Goal: Browse casually

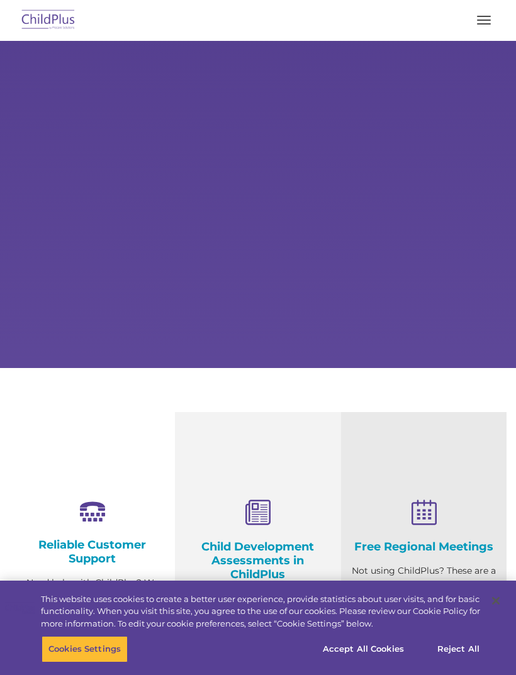
select select "MEDIUM"
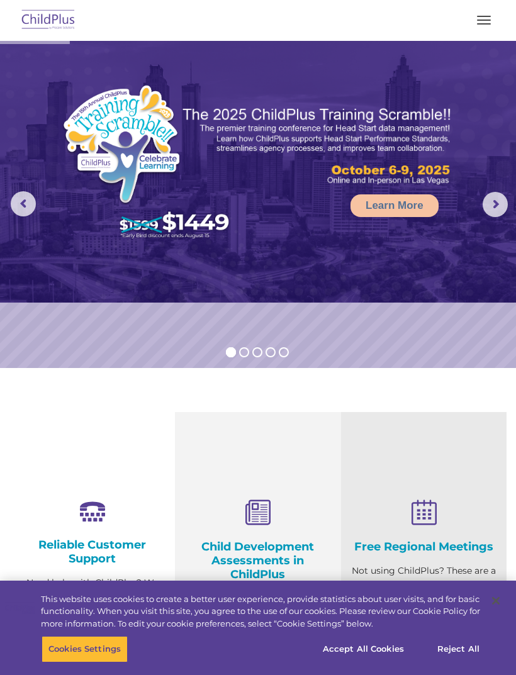
click at [488, 21] on button "button" at bounding box center [483, 20] width 26 height 20
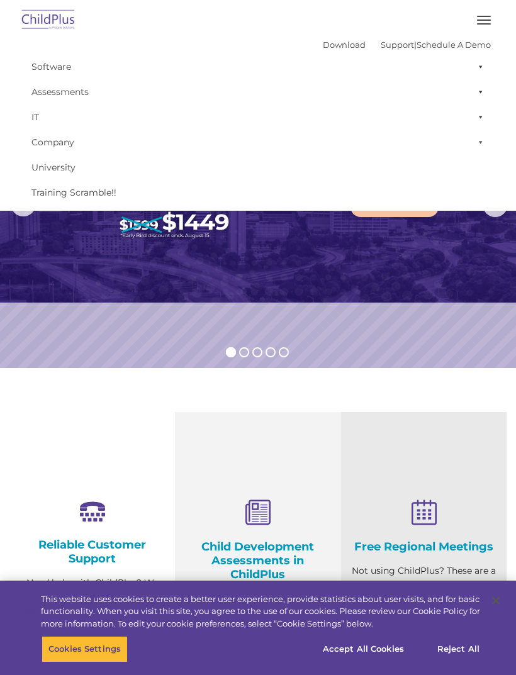
click at [485, 20] on span "button" at bounding box center [484, 19] width 14 height 1
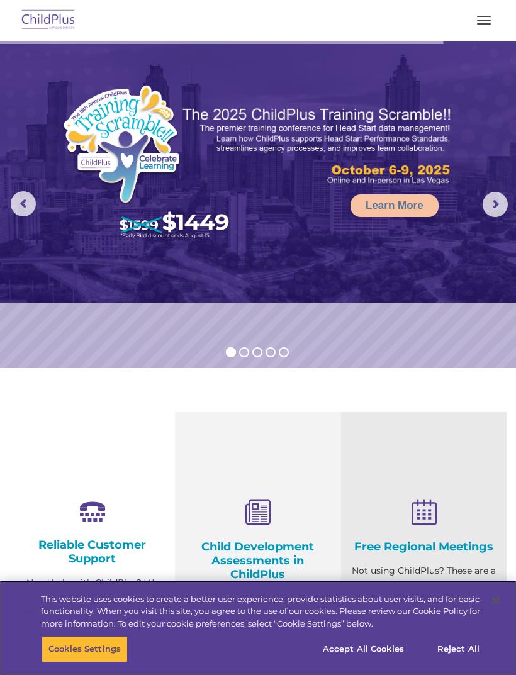
click at [384, 649] on button "Accept All Cookies" at bounding box center [363, 649] width 95 height 26
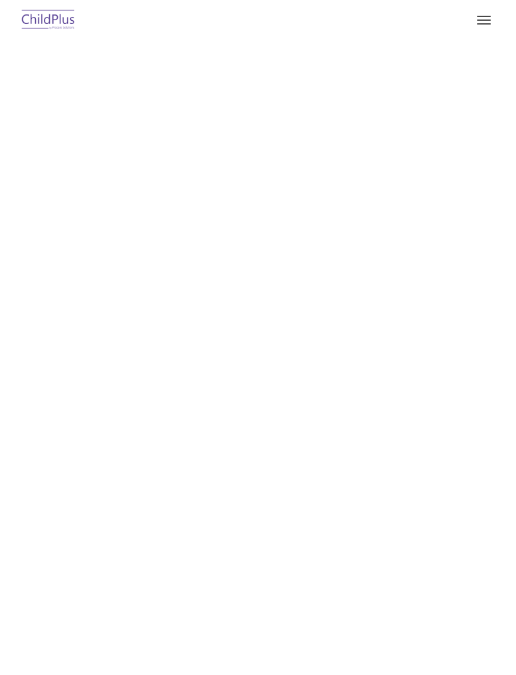
type input ""
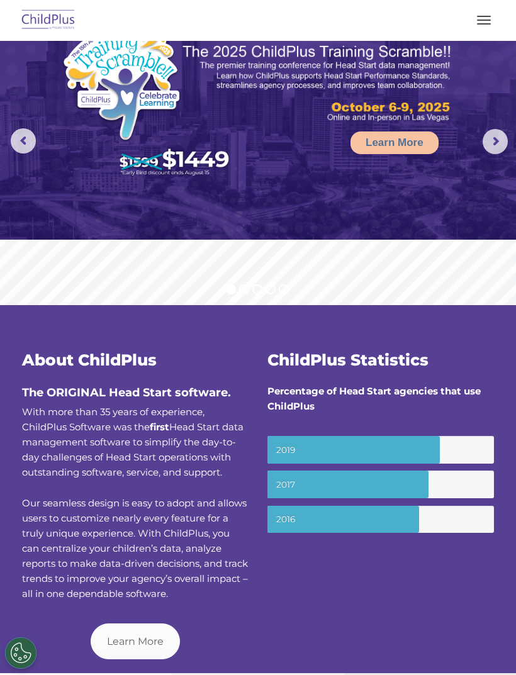
click at [491, 20] on button "button" at bounding box center [483, 20] width 26 height 20
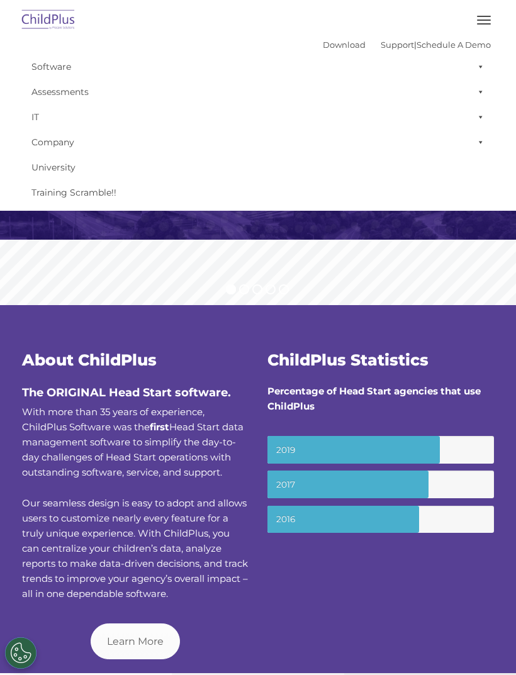
click at [43, 19] on img at bounding box center [48, 21] width 59 height 30
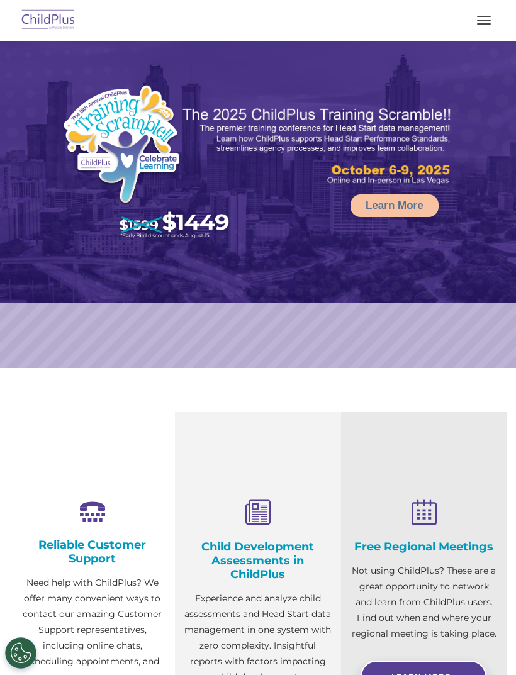
select select "MEDIUM"
click at [492, 208] on rs-arrow at bounding box center [494, 204] width 25 height 25
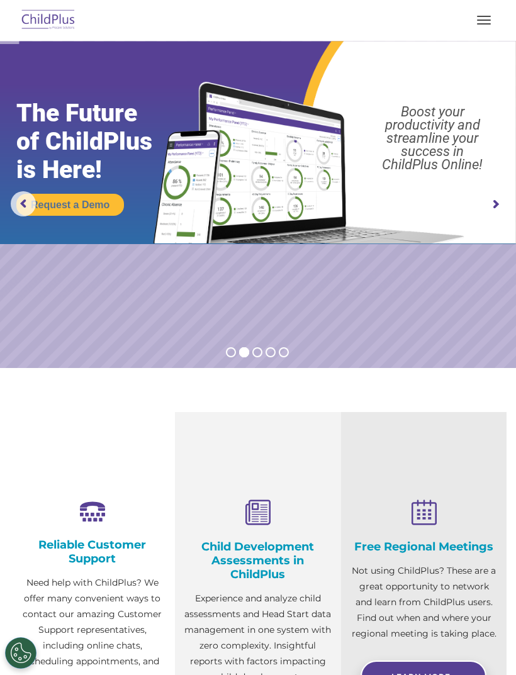
click at [494, 212] on rs-arrow at bounding box center [494, 204] width 25 height 25
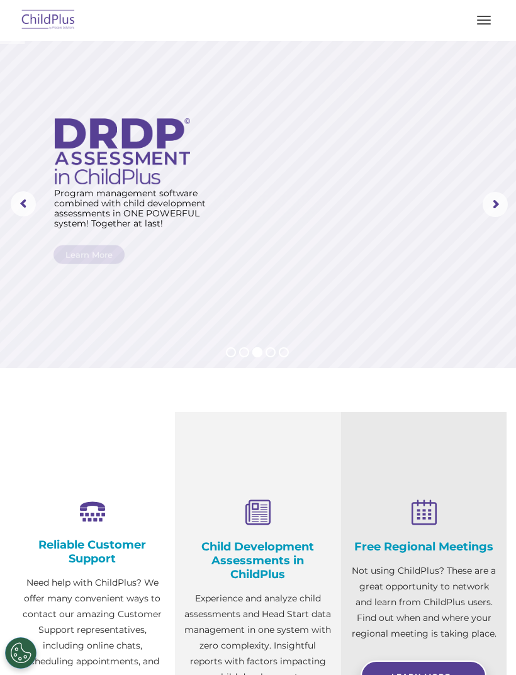
click at [494, 204] on rs-arrow at bounding box center [494, 204] width 25 height 25
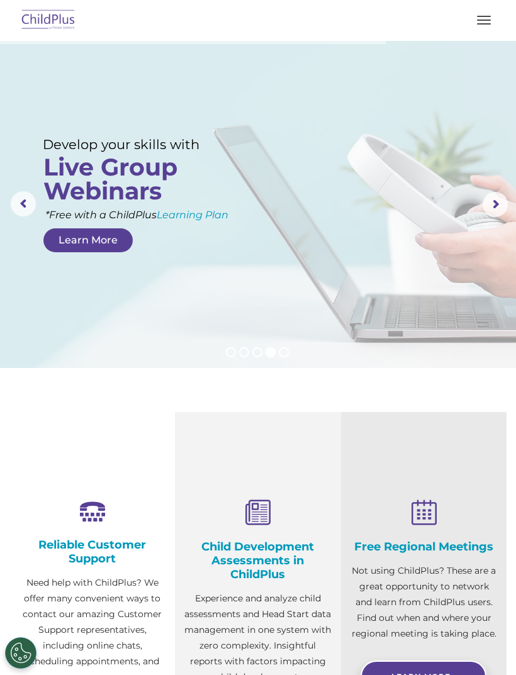
click at [493, 205] on rs-arrow at bounding box center [494, 204] width 25 height 25
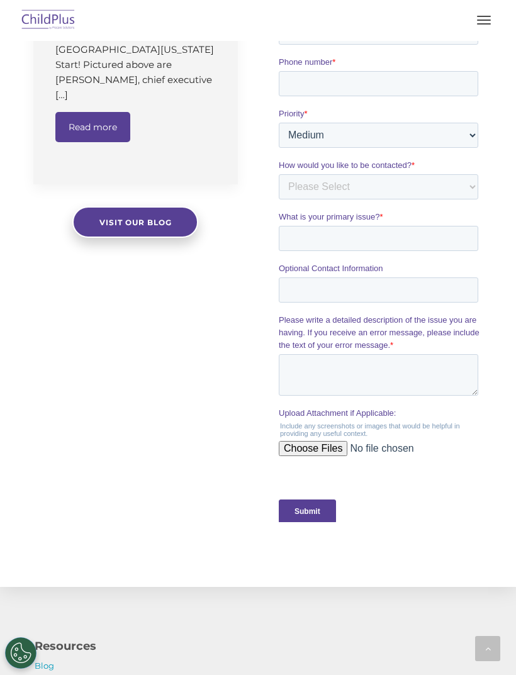
scroll to position [1057, 0]
